Goal: Task Accomplishment & Management: Use online tool/utility

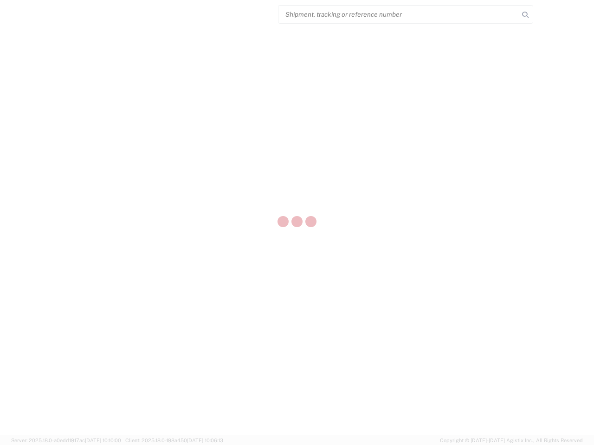
select select "US"
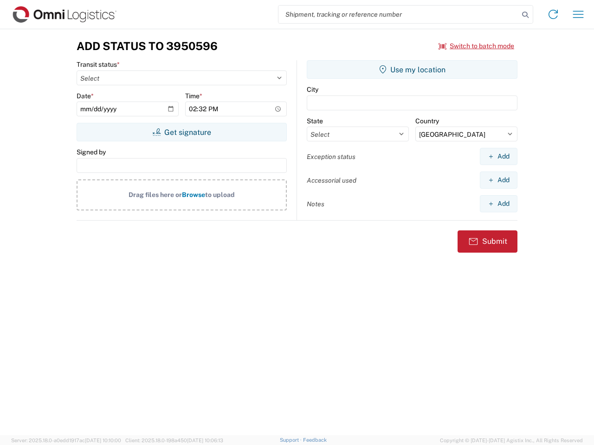
click at [398, 14] on input "search" at bounding box center [398, 15] width 240 height 18
click at [525, 15] on icon at bounding box center [525, 14] width 13 height 13
click at [553, 14] on icon at bounding box center [553, 14] width 15 height 15
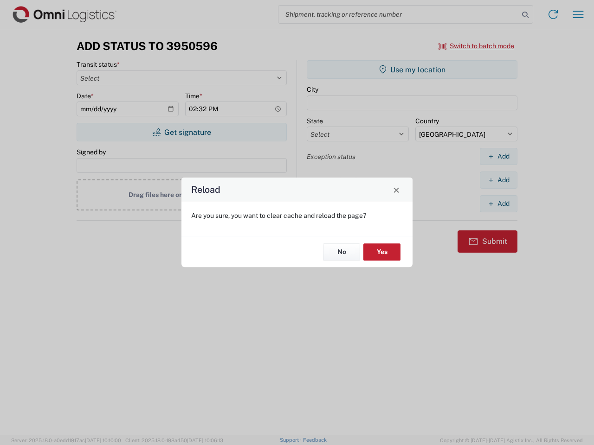
click at [578, 14] on div "Reload Are you sure, you want to clear cache and reload the page? No Yes" at bounding box center [297, 222] width 594 height 445
click at [476, 46] on div "Reload Are you sure, you want to clear cache and reload the page? No Yes" at bounding box center [297, 222] width 594 height 445
click at [181, 132] on div "Reload Are you sure, you want to clear cache and reload the page? No Yes" at bounding box center [297, 222] width 594 height 445
click at [412, 70] on div "Reload Are you sure, you want to clear cache and reload the page? No Yes" at bounding box center [297, 222] width 594 height 445
click at [498, 156] on div "Reload Are you sure, you want to clear cache and reload the page? No Yes" at bounding box center [297, 222] width 594 height 445
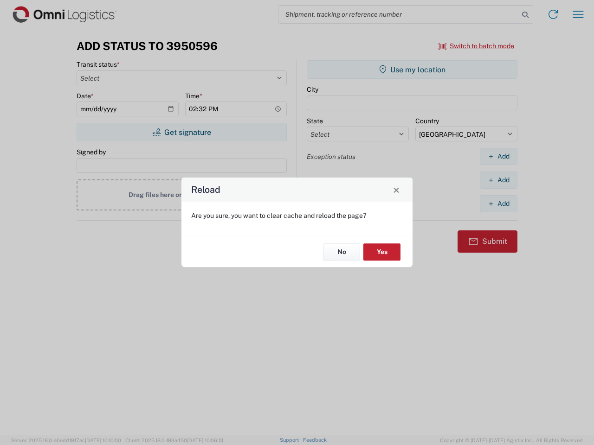
click at [498, 180] on div "Reload Are you sure, you want to clear cache and reload the page? No Yes" at bounding box center [297, 222] width 594 height 445
click at [498, 204] on div "Reload Are you sure, you want to clear cache and reload the page? No Yes" at bounding box center [297, 222] width 594 height 445
